Goal: Leave review/rating: Leave review/rating

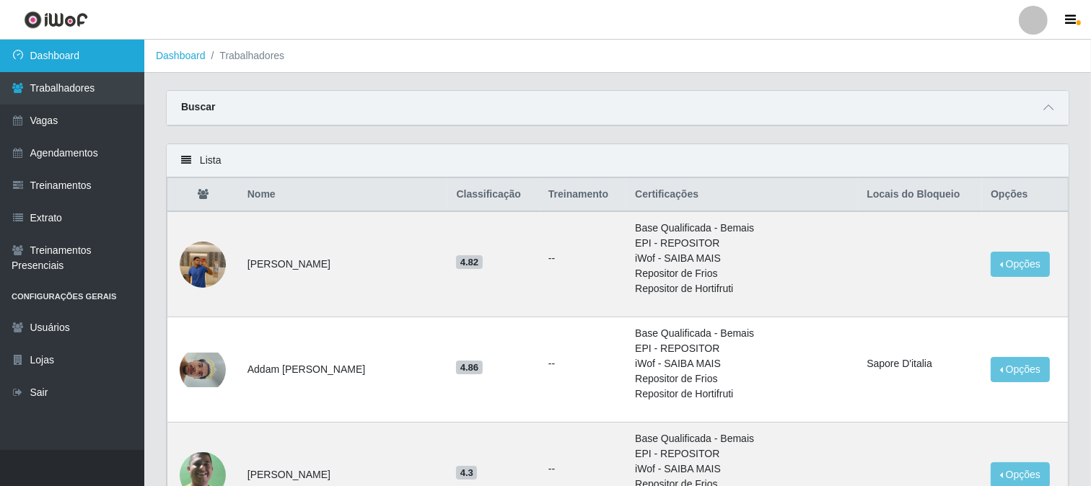
click at [77, 56] on link "Dashboard" at bounding box center [72, 56] width 144 height 32
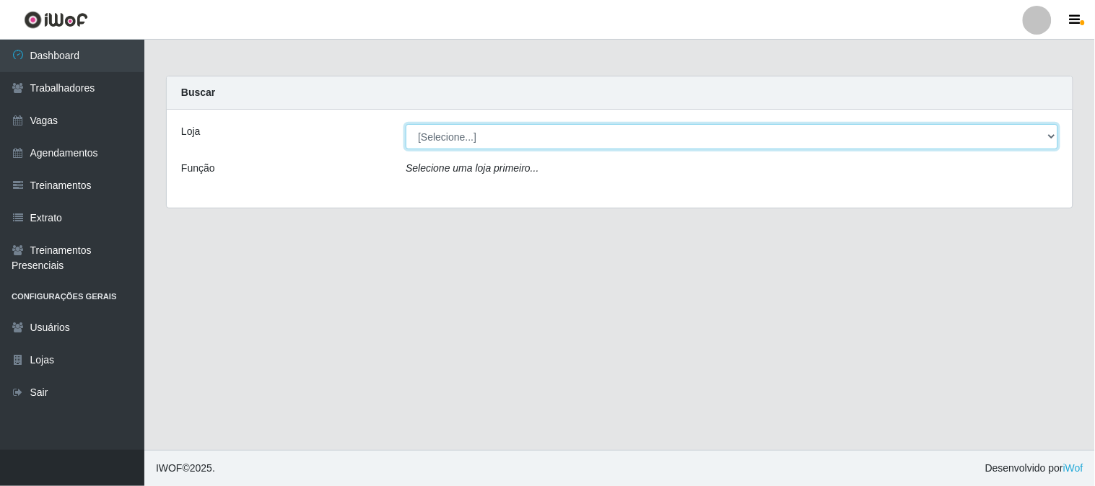
click at [481, 135] on select "[Selecione...] Sapore D'italia" at bounding box center [732, 136] width 652 height 25
select select "266"
click at [406, 124] on select "[Selecione...] Sapore D'italia" at bounding box center [732, 136] width 652 height 25
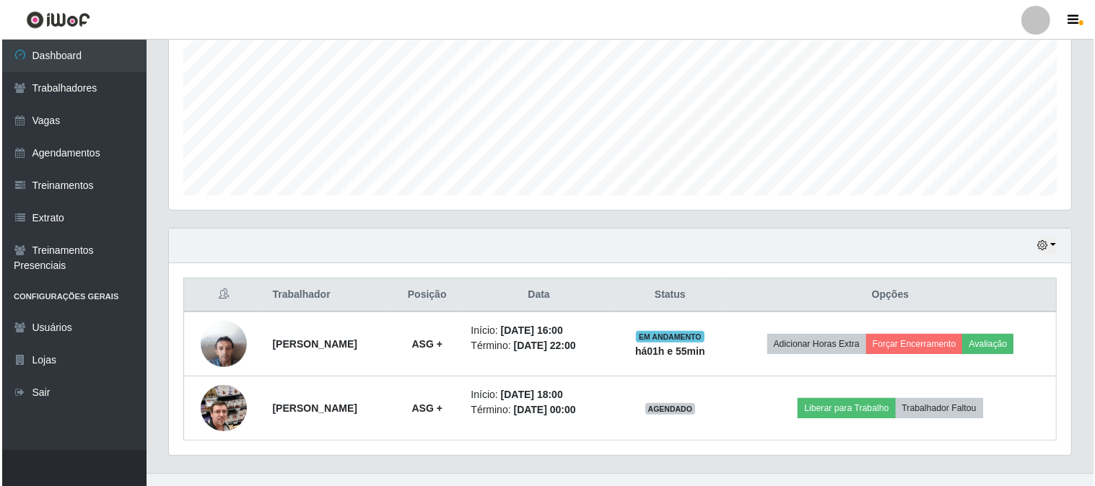
scroll to position [344, 0]
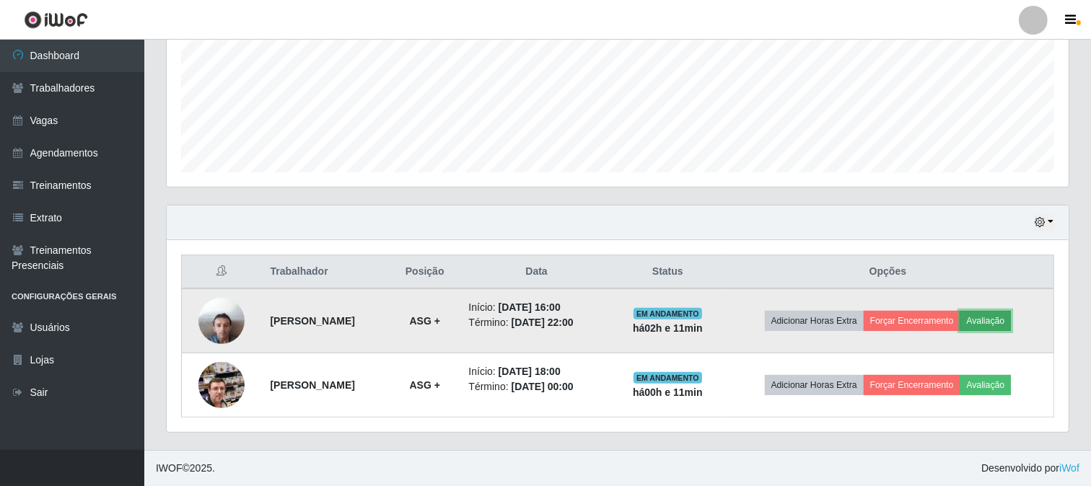
click at [999, 322] on button "Avaliação" at bounding box center [985, 321] width 51 height 20
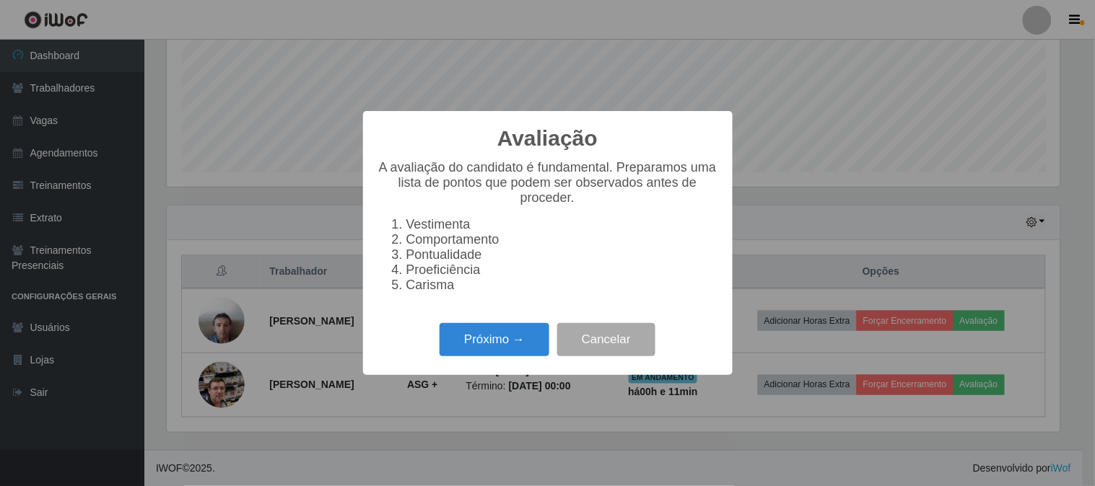
scroll to position [299, 893]
click at [525, 349] on button "Próximo →" at bounding box center [495, 340] width 110 height 34
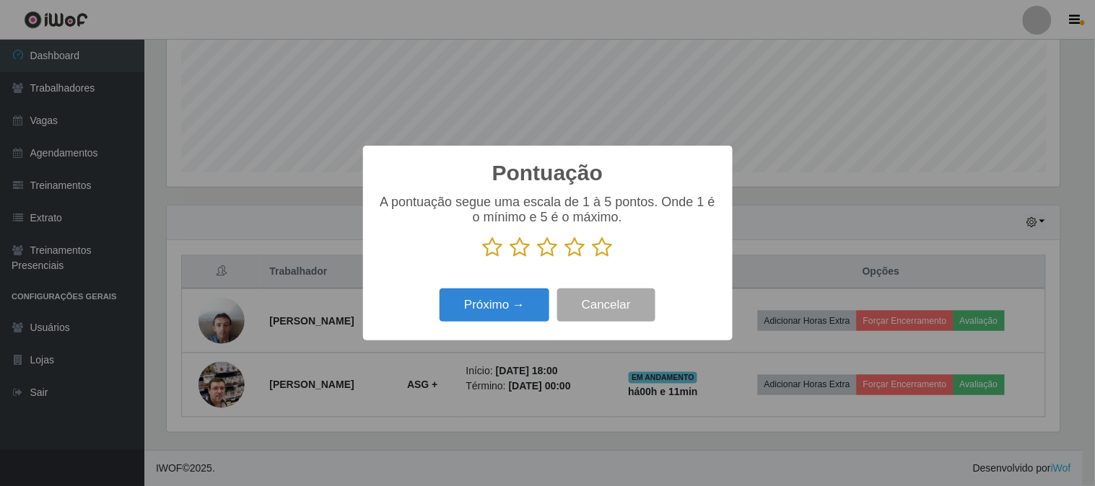
scroll to position [721487, 720893]
click at [601, 256] on icon at bounding box center [603, 248] width 20 height 22
click at [593, 258] on input "radio" at bounding box center [593, 258] width 0 height 0
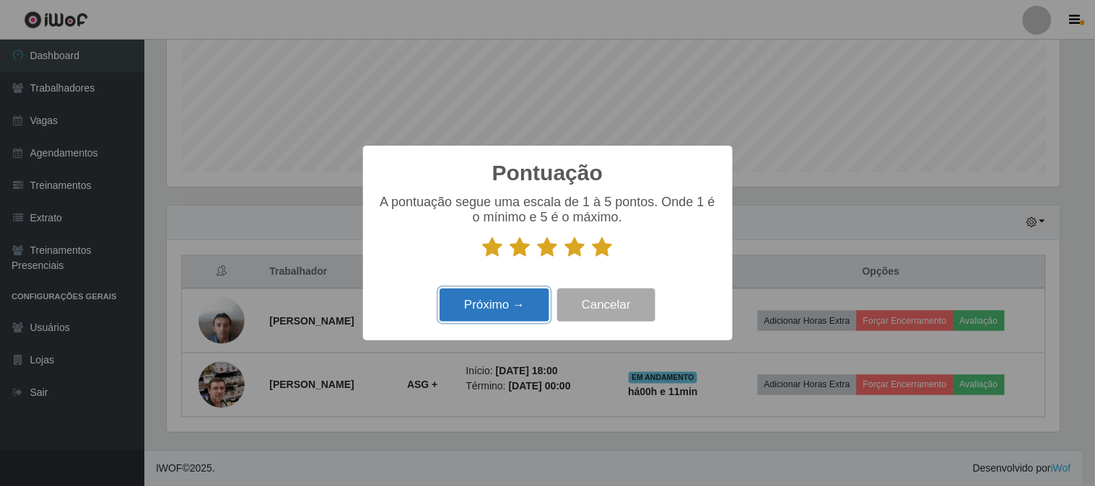
click at [523, 306] on button "Próximo →" at bounding box center [495, 306] width 110 height 34
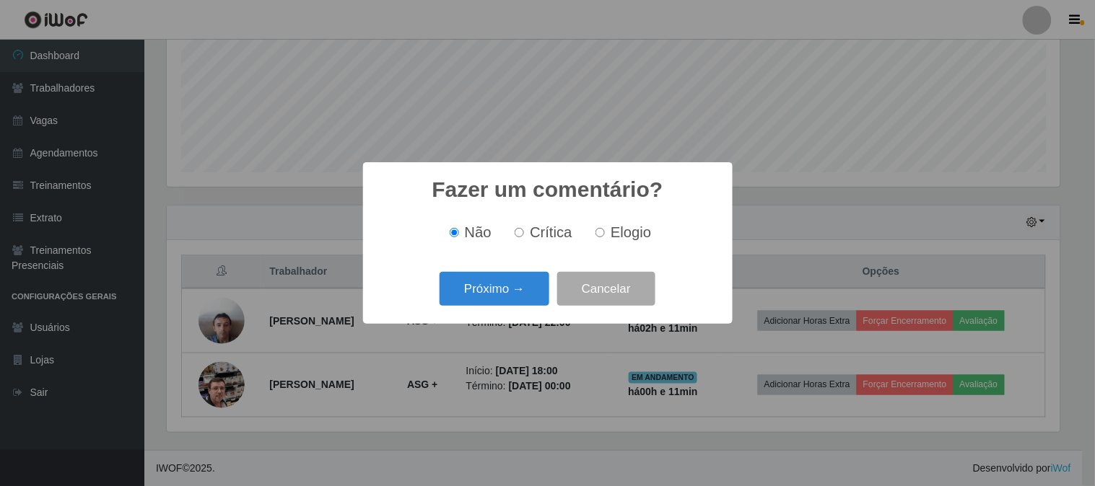
drag, startPoint x: 614, startPoint y: 235, endPoint x: 574, endPoint y: 256, distance: 44.9
click at [611, 235] on span "Elogio" at bounding box center [631, 232] width 40 height 16
click at [605, 235] on input "Elogio" at bounding box center [599, 232] width 9 height 9
radio input "true"
click at [478, 298] on button "Próximo →" at bounding box center [495, 289] width 110 height 34
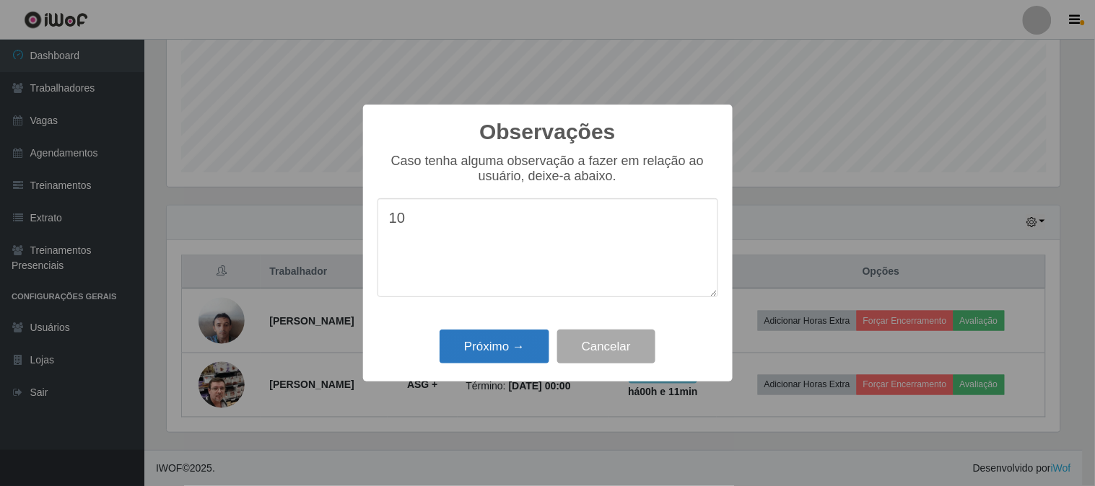
type textarea "10"
click at [481, 362] on button "Próximo →" at bounding box center [495, 347] width 110 height 34
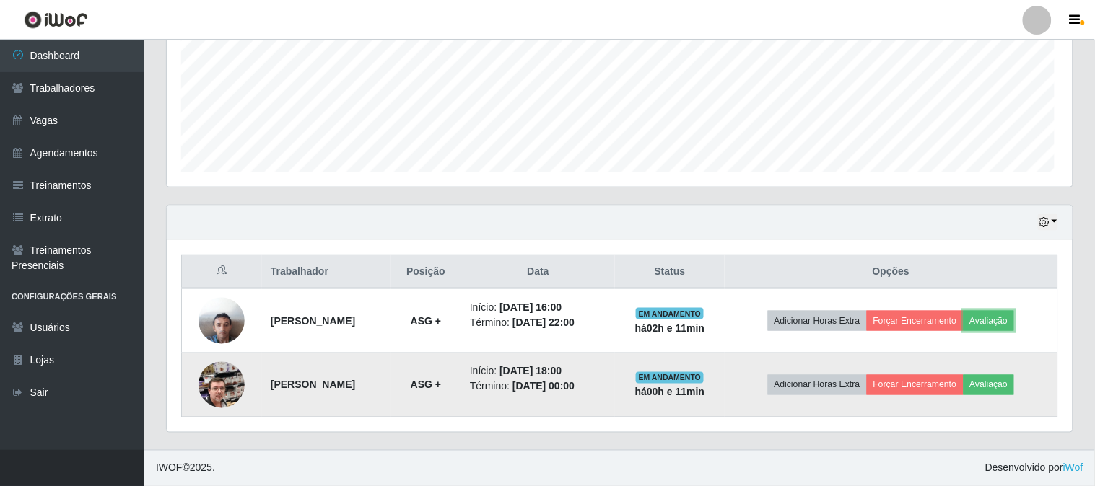
scroll to position [299, 902]
click at [1005, 385] on button "Avaliação" at bounding box center [985, 385] width 51 height 20
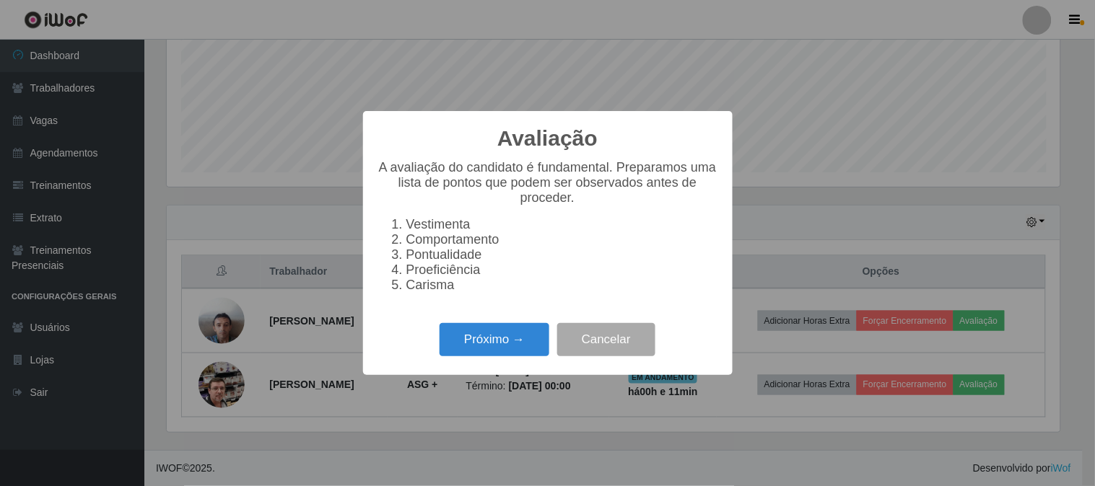
scroll to position [299, 893]
click at [520, 339] on button "Próximo →" at bounding box center [495, 340] width 110 height 34
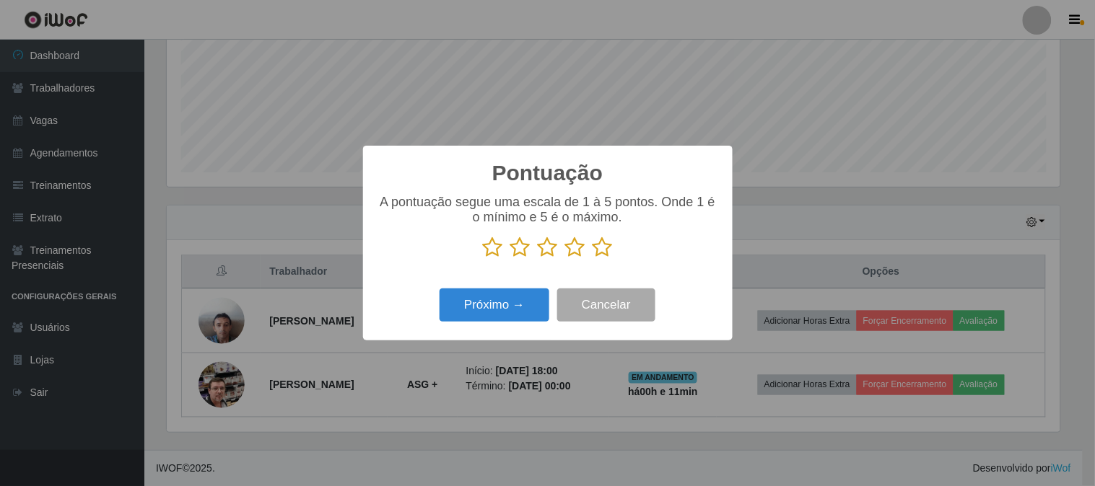
scroll to position [721487, 720893]
drag, startPoint x: 615, startPoint y: 248, endPoint x: 594, endPoint y: 248, distance: 20.9
click at [608, 248] on p at bounding box center [547, 248] width 341 height 22
drag, startPoint x: 599, startPoint y: 249, endPoint x: 582, endPoint y: 256, distance: 18.8
click at [600, 249] on icon at bounding box center [603, 248] width 20 height 22
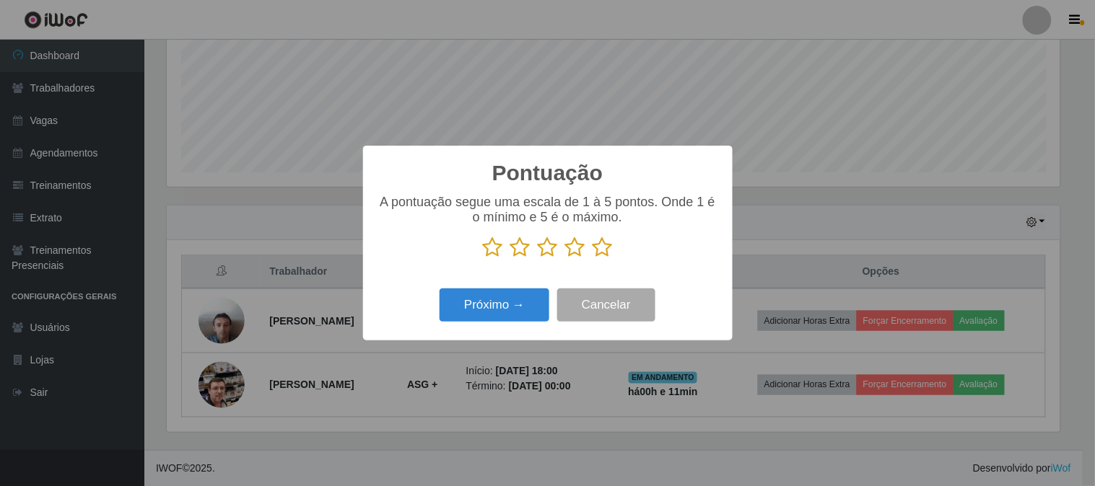
click at [593, 258] on input "radio" at bounding box center [593, 258] width 0 height 0
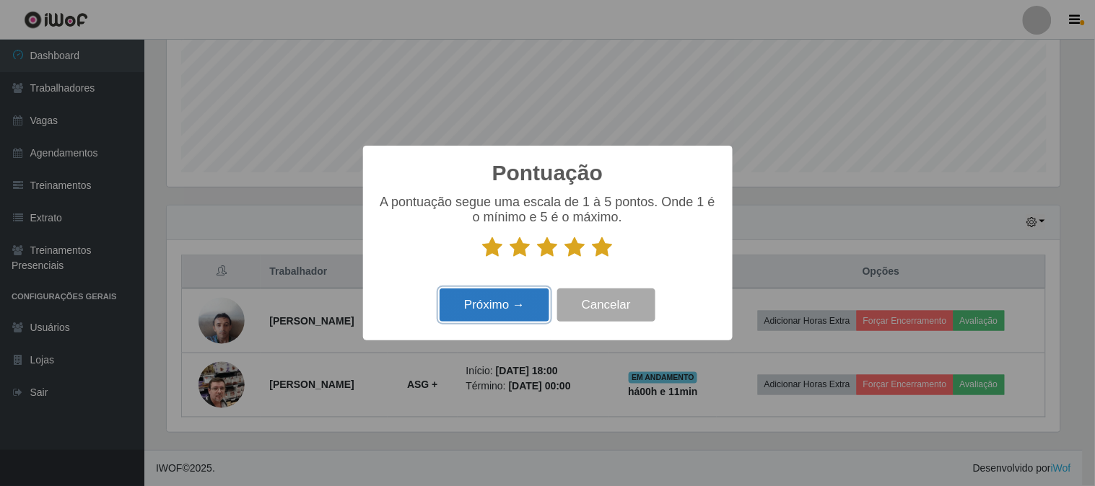
click at [515, 294] on button "Próximo →" at bounding box center [495, 306] width 110 height 34
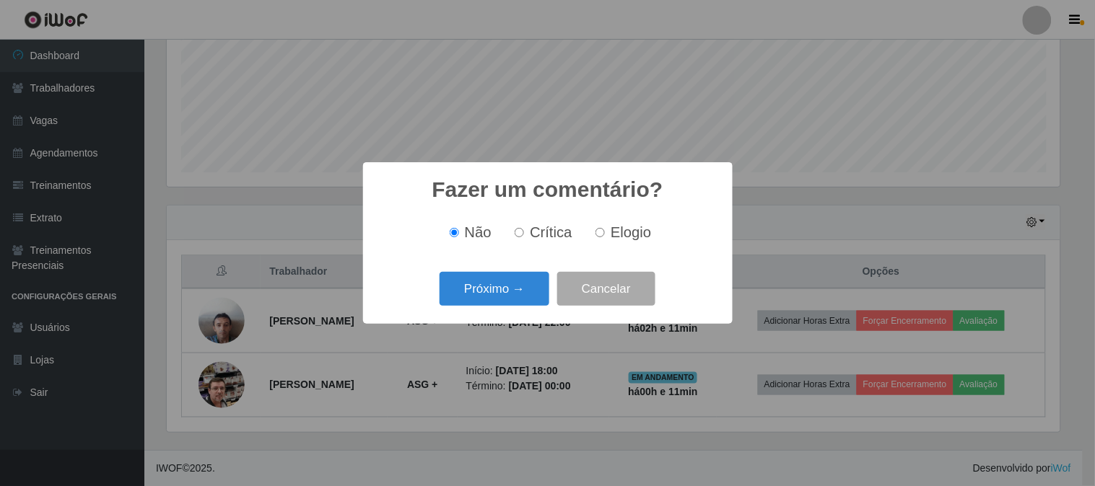
drag, startPoint x: 601, startPoint y: 228, endPoint x: 588, endPoint y: 237, distance: 15.6
click at [598, 231] on label "Elogio" at bounding box center [620, 232] width 61 height 17
click at [598, 231] on input "Elogio" at bounding box center [599, 232] width 9 height 9
radio input "true"
click at [516, 282] on button "Próximo →" at bounding box center [495, 289] width 110 height 34
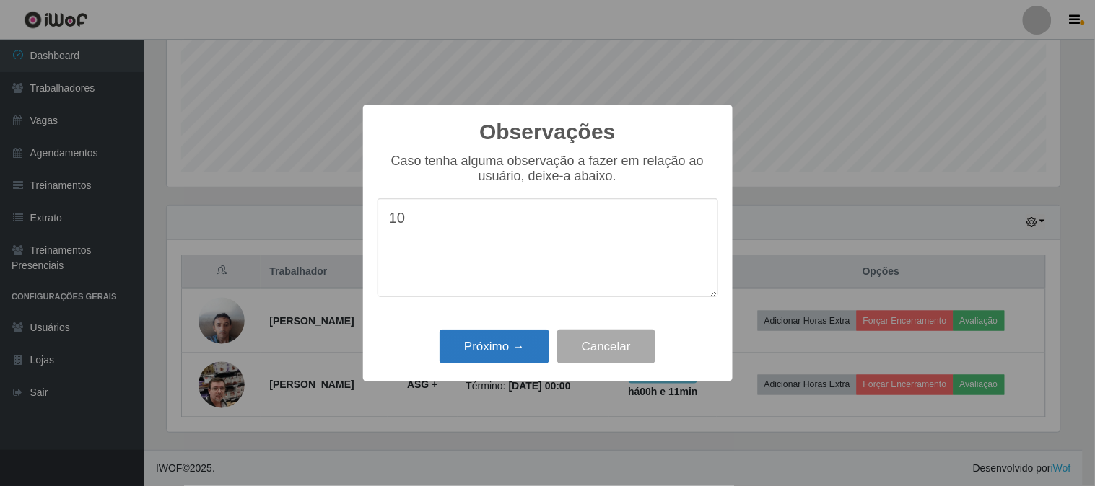
type textarea "10"
click at [493, 350] on button "Próximo →" at bounding box center [495, 347] width 110 height 34
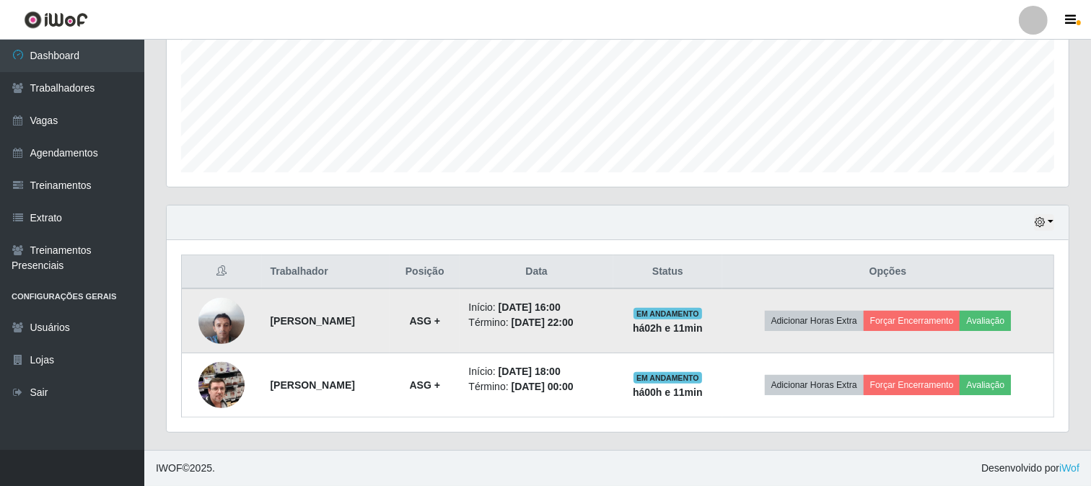
scroll to position [299, 902]
